Goal: Complete application form

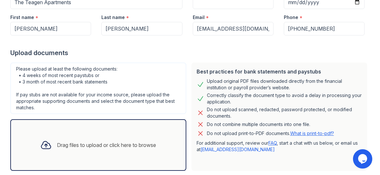
scroll to position [83, 0]
click at [119, 145] on div "Drag files to upload or click here to browse" at bounding box center [106, 145] width 99 height 8
click at [91, 143] on div "Drag files to upload or click here to browse" at bounding box center [106, 145] width 99 height 8
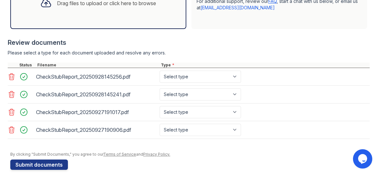
scroll to position [230, 0]
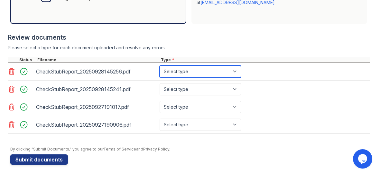
click at [209, 65] on select "Select type Paystub Bank Statement Offer Letter Tax Documents Benefit Award Let…" at bounding box center [200, 71] width 81 height 12
select select "paystub"
click at [160, 65] on select "Select type Paystub Bank Statement Offer Letter Tax Documents Benefit Award Let…" at bounding box center [200, 71] width 81 height 12
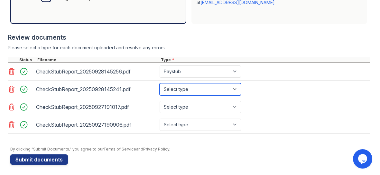
click at [202, 88] on select "Select type Paystub Bank Statement Offer Letter Tax Documents Benefit Award Let…" at bounding box center [200, 89] width 81 height 12
select select "paystub"
click at [160, 83] on select "Select type Paystub Bank Statement Offer Letter Tax Documents Benefit Award Let…" at bounding box center [200, 89] width 81 height 12
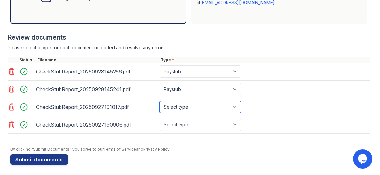
click at [202, 105] on select "Select type Paystub Bank Statement Offer Letter Tax Documents Benefit Award Let…" at bounding box center [200, 107] width 81 height 12
select select "paystub"
click at [160, 101] on select "Select type Paystub Bank Statement Offer Letter Tax Documents Benefit Award Let…" at bounding box center [200, 107] width 81 height 12
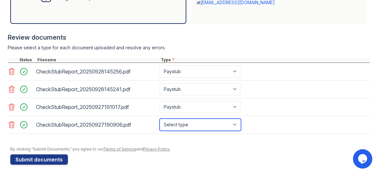
click at [182, 125] on select "Select type Paystub Bank Statement Offer Letter Tax Documents Benefit Award Let…" at bounding box center [200, 124] width 81 height 12
select select "paystub"
click at [160, 118] on select "Select type Paystub Bank Statement Offer Letter Tax Documents Benefit Award Let…" at bounding box center [200, 124] width 81 height 12
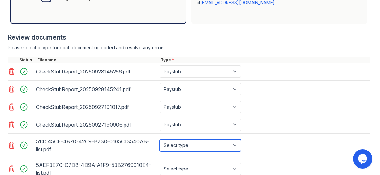
click at [209, 139] on select "Select type Paystub Bank Statement Offer Letter Tax Documents Benefit Award Let…" at bounding box center [200, 145] width 81 height 12
select select "bank_statement"
click at [160, 139] on select "Select type Paystub Bank Statement Offer Letter Tax Documents Benefit Award Let…" at bounding box center [200, 145] width 81 height 12
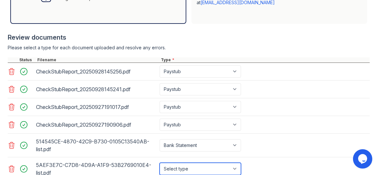
click at [180, 167] on select "Select type Paystub Bank Statement Offer Letter Tax Documents Benefit Award Let…" at bounding box center [200, 169] width 81 height 12
select select "bank_statement"
click at [160, 163] on select "Select type Paystub Bank Statement Offer Letter Tax Documents Benefit Award Let…" at bounding box center [200, 169] width 81 height 12
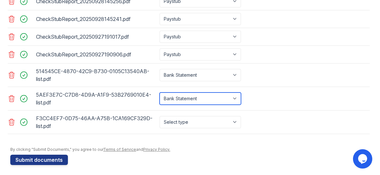
scroll to position [298, 0]
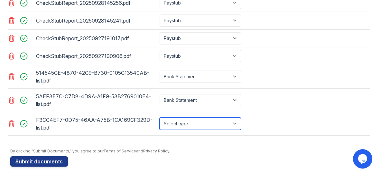
click at [190, 126] on select "Select type Paystub Bank Statement Offer Letter Tax Documents Benefit Award Let…" at bounding box center [200, 124] width 81 height 12
select select "bank_statement"
click at [160, 118] on select "Select type Paystub Bank Statement Offer Letter Tax Documents Benefit Award Let…" at bounding box center [200, 124] width 81 height 12
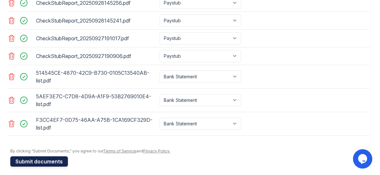
click at [43, 156] on button "Submit documents" at bounding box center [39, 161] width 58 height 10
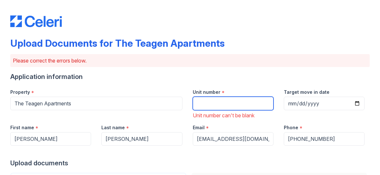
click at [239, 106] on input "Unit number" at bounding box center [233, 104] width 81 height 14
type input "3"
type input "236"
click at [208, 78] on div "Application information" at bounding box center [190, 76] width 360 height 9
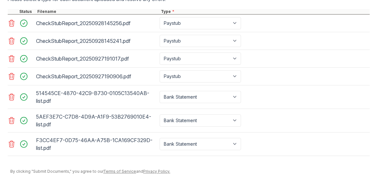
scroll to position [327, 0]
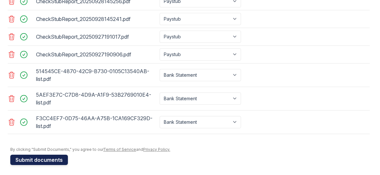
click at [54, 156] on button "Submit documents" at bounding box center [39, 160] width 58 height 10
